Goal: Navigation & Orientation: Find specific page/section

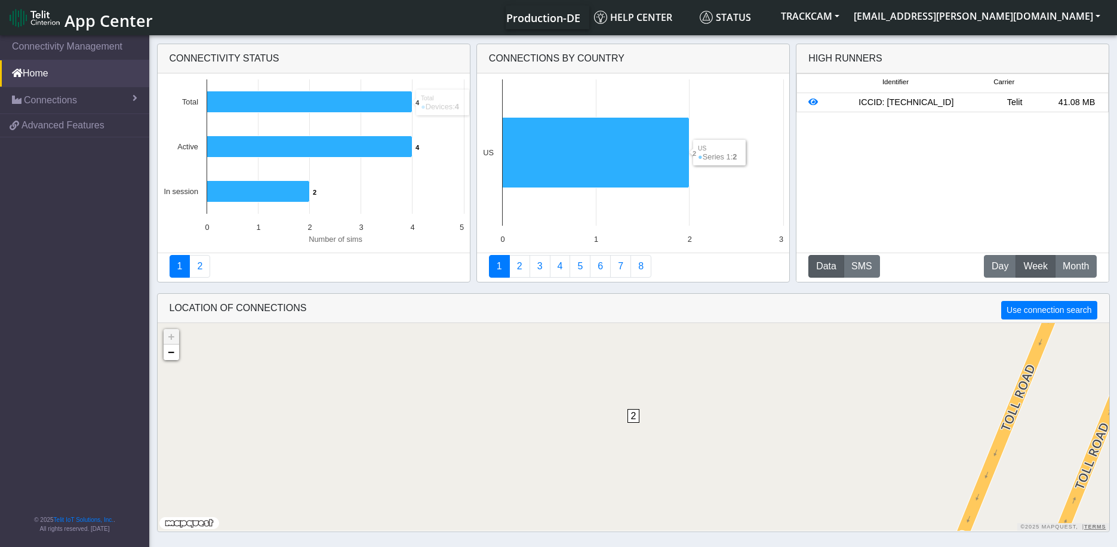
click at [1025, 101] on div "Telit" at bounding box center [1014, 102] width 62 height 13
click at [956, 106] on div "ICCID: [TECHNICAL_ID]" at bounding box center [905, 102] width 155 height 13
click at [954, 107] on div "ICCID: [TECHNICAL_ID]" at bounding box center [905, 102] width 155 height 13
click at [1072, 265] on span "Month" at bounding box center [1075, 266] width 26 height 14
click at [994, 270] on span "Day" at bounding box center [999, 266] width 17 height 14
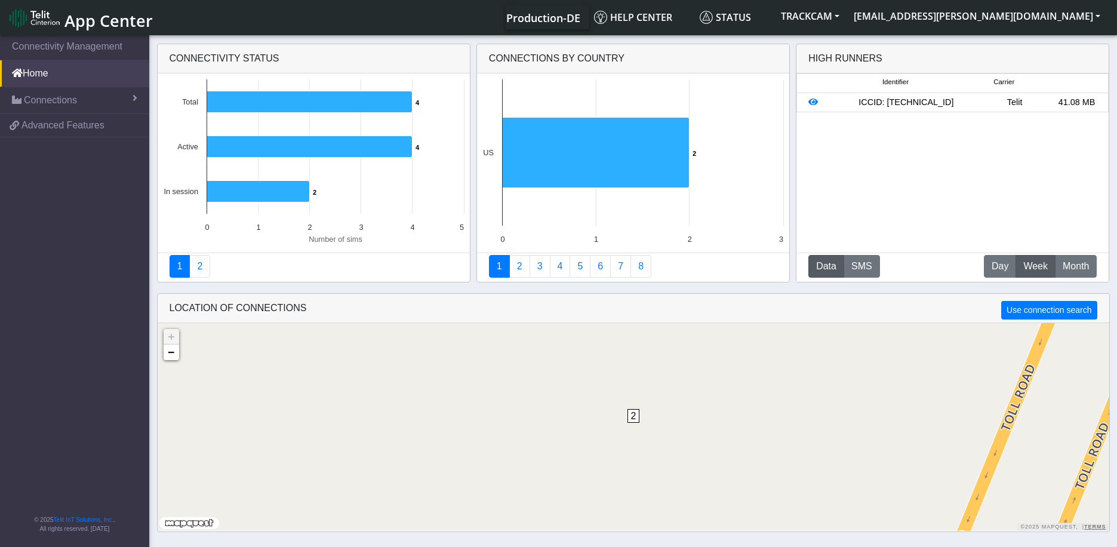
click at [1026, 267] on span "Week" at bounding box center [1035, 266] width 24 height 14
click at [1083, 266] on span "Month" at bounding box center [1075, 266] width 26 height 14
click at [930, 100] on div "ICCID: [TECHNICAL_ID]" at bounding box center [905, 102] width 155 height 13
click at [816, 260] on button "Data" at bounding box center [826, 266] width 36 height 23
click at [1067, 260] on span "Month" at bounding box center [1075, 266] width 26 height 14
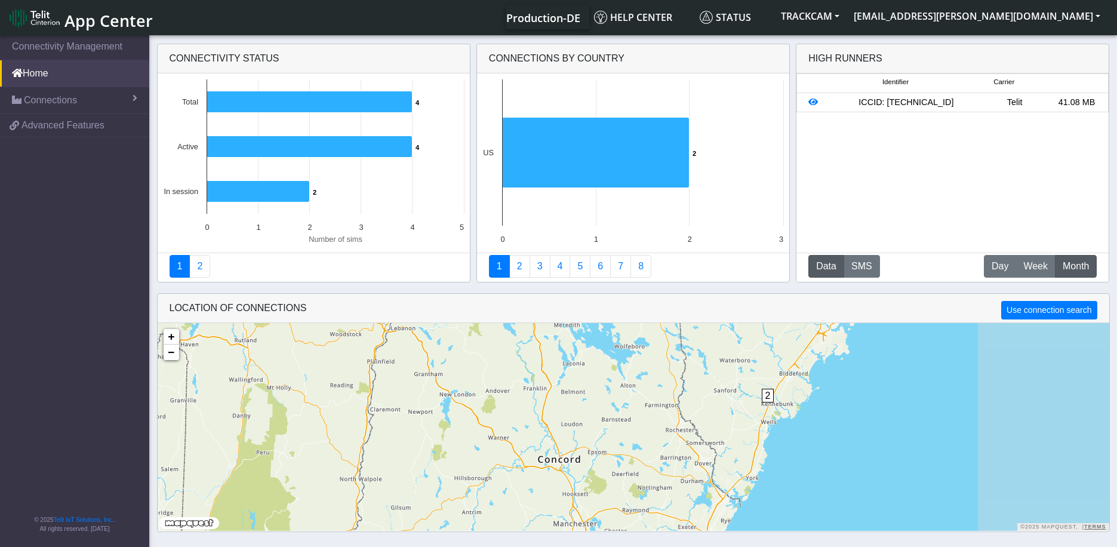
drag, startPoint x: 952, startPoint y: 402, endPoint x: 776, endPoint y: 409, distance: 176.2
click at [776, 409] on div "2 + − ©2025 MapQuest, | Terms" at bounding box center [633, 427] width 951 height 208
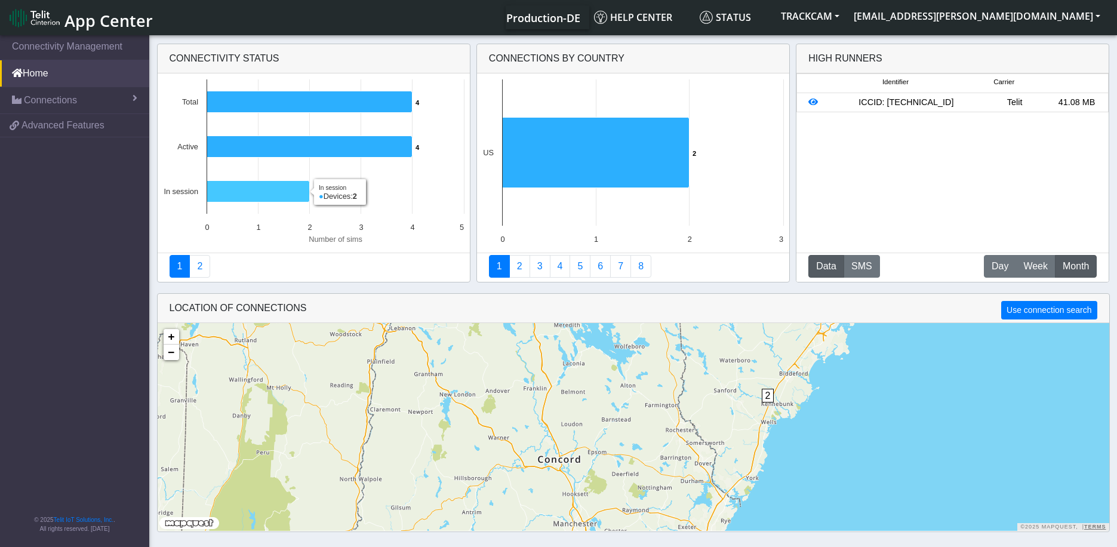
click at [264, 196] on icon at bounding box center [257, 191] width 103 height 21
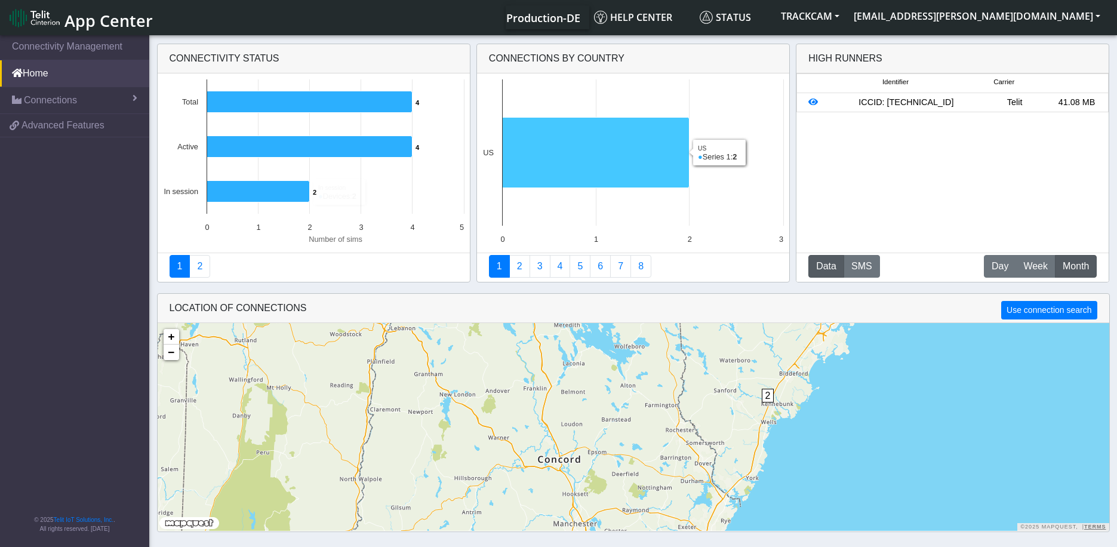
click at [647, 155] on icon at bounding box center [595, 153] width 187 height 70
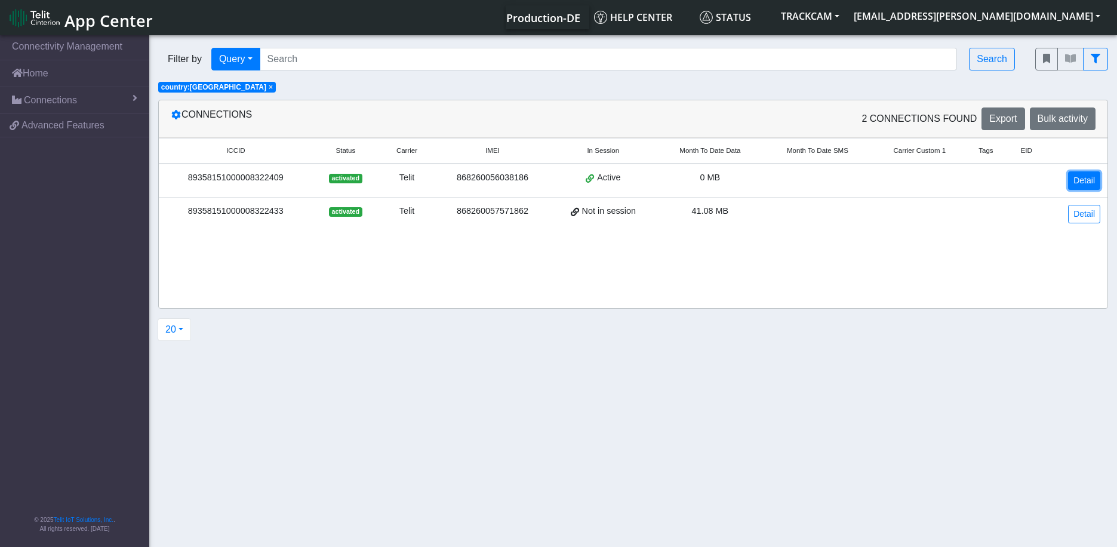
click at [1081, 179] on link "Detail" at bounding box center [1084, 180] width 32 height 18
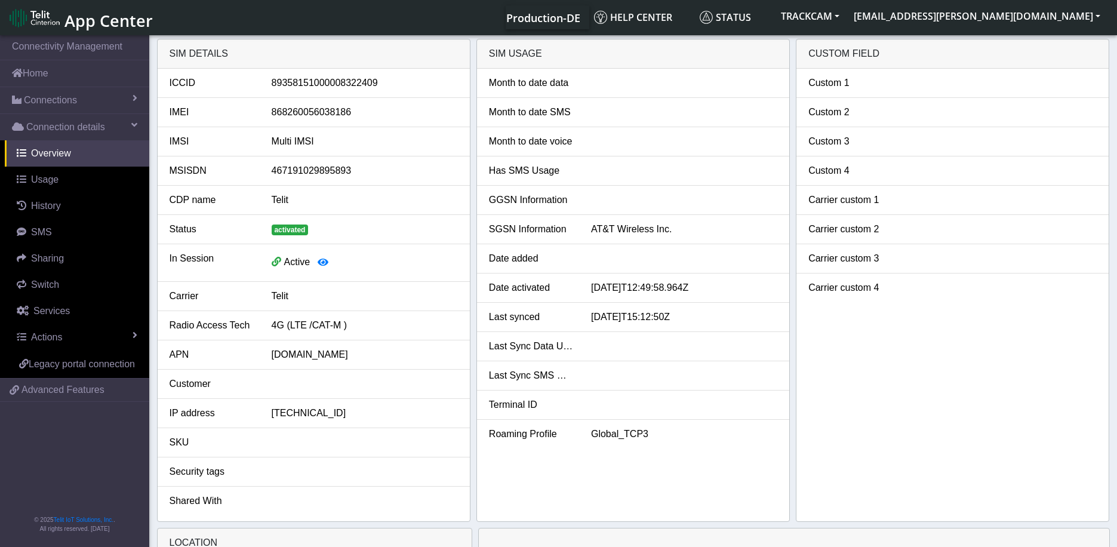
click at [35, 12] on img at bounding box center [35, 17] width 50 height 19
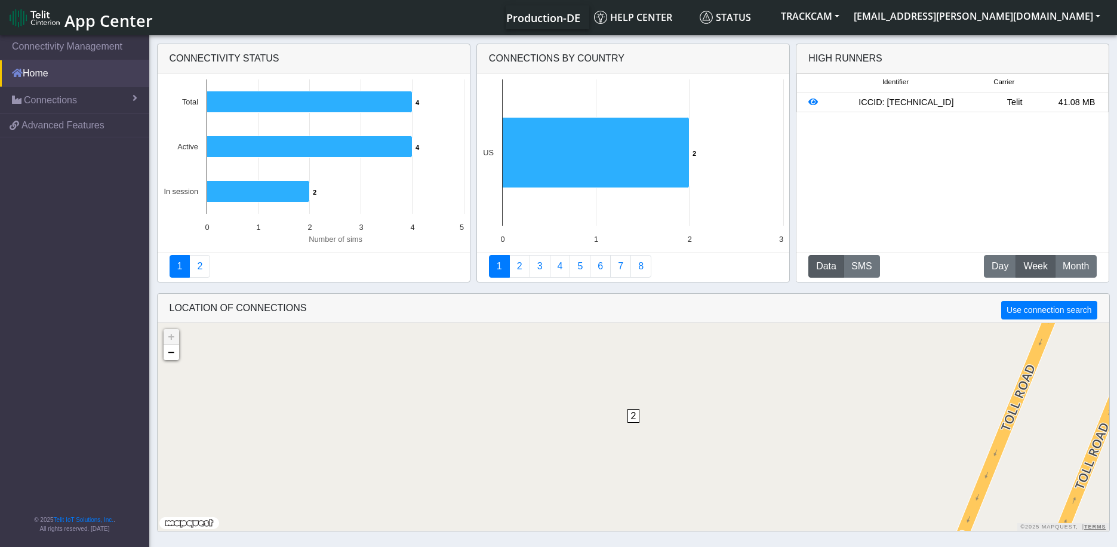
click at [40, 67] on link "Home" at bounding box center [74, 73] width 149 height 26
click at [41, 69] on link "Home" at bounding box center [74, 73] width 149 height 26
click at [98, 10] on span "App Center" at bounding box center [108, 21] width 88 height 22
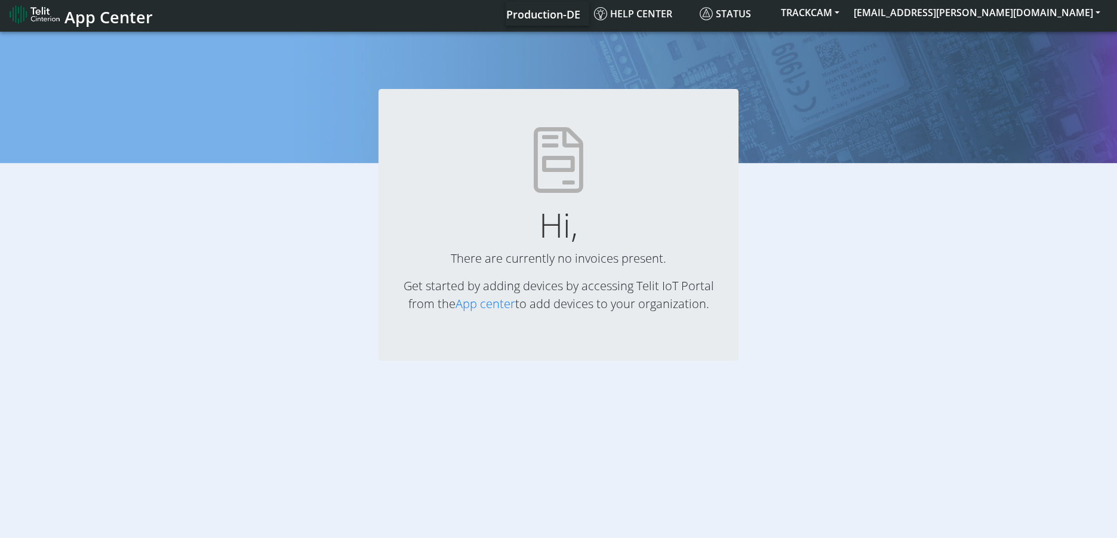
scroll to position [4, 0]
click at [21, 13] on img at bounding box center [35, 13] width 50 height 19
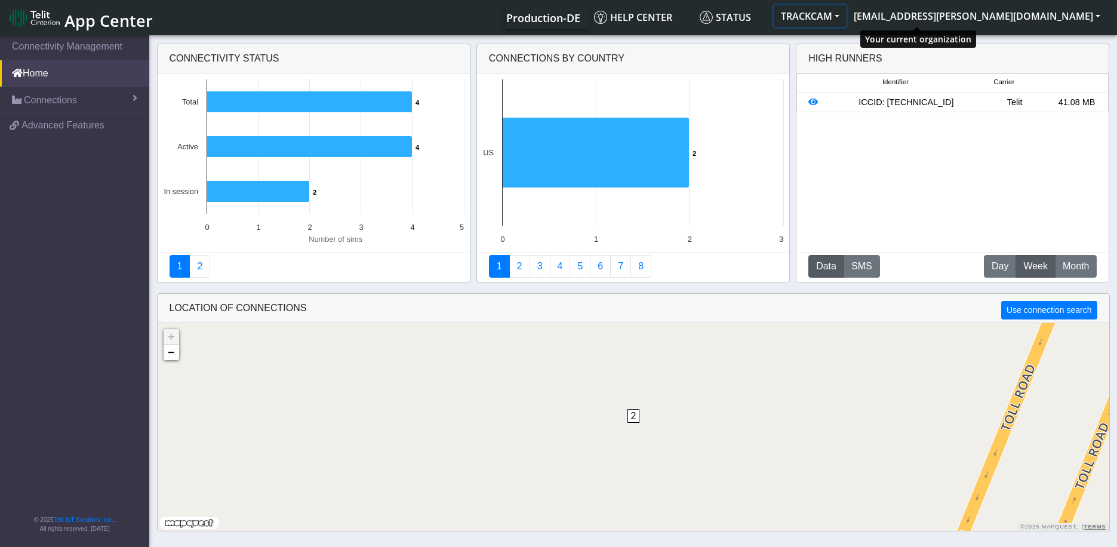
click at [846, 18] on button "TRACKCAM" at bounding box center [809, 15] width 73 height 21
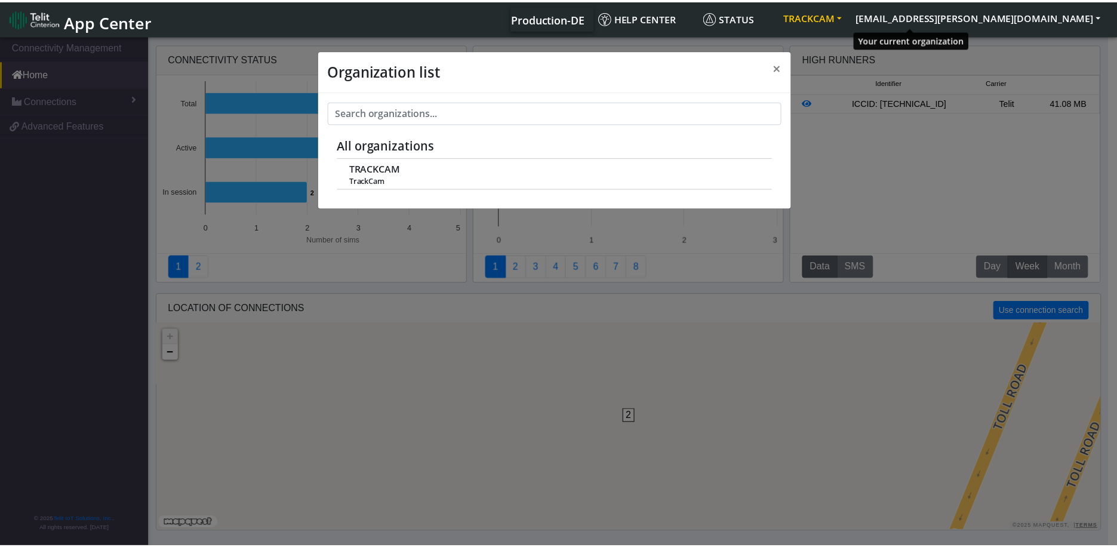
scroll to position [4, 0]
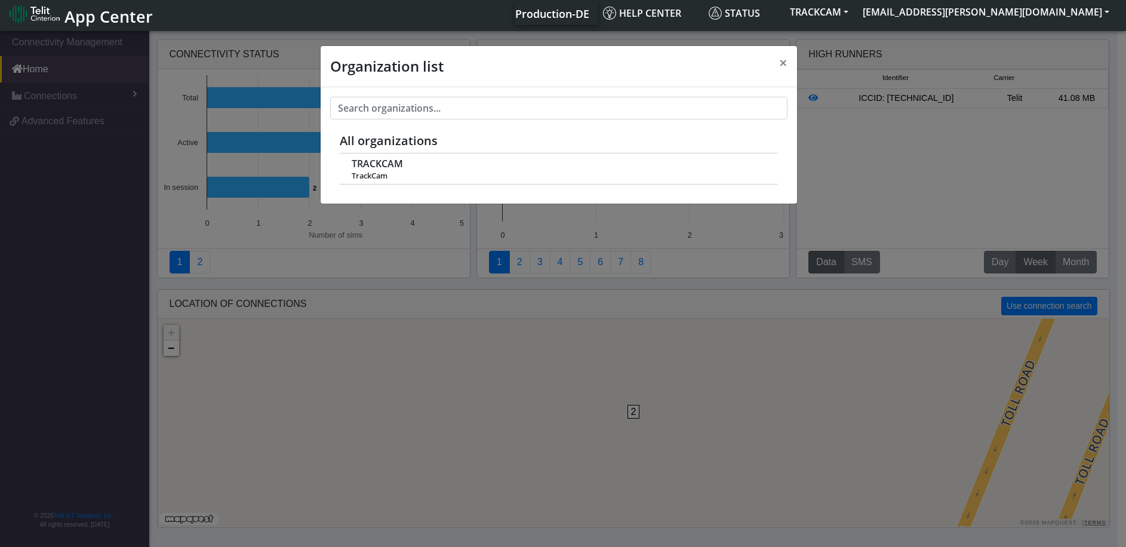
click at [707, 420] on div "Organization list × All organizations TRACKCAM TrackCam" at bounding box center [563, 288] width 1126 height 518
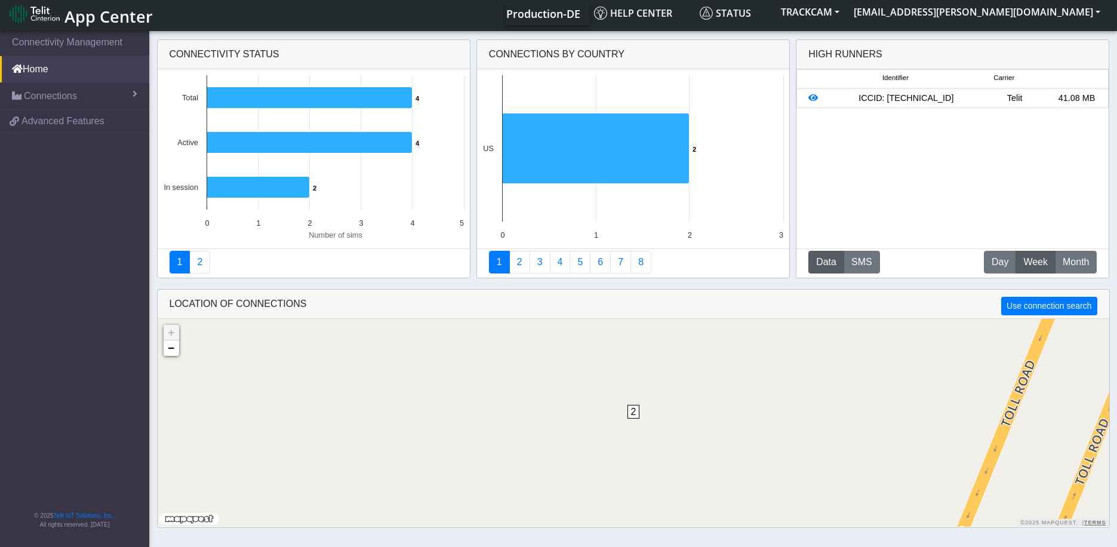
click at [9, 12] on nav "App Center Production-DE Help center Status TRACKCAM [EMAIL_ADDRESS][PERSON_NAM…" at bounding box center [558, 13] width 1117 height 35
click at [20, 14] on img at bounding box center [35, 13] width 50 height 19
